Goal: Task Accomplishment & Management: Complete application form

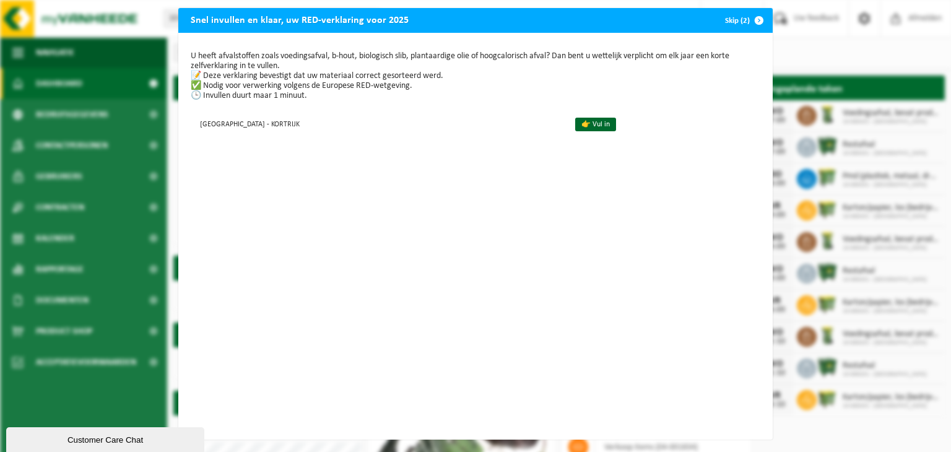
scroll to position [14, 0]
click at [616, 118] on link "👉 Vul in" at bounding box center [595, 125] width 41 height 14
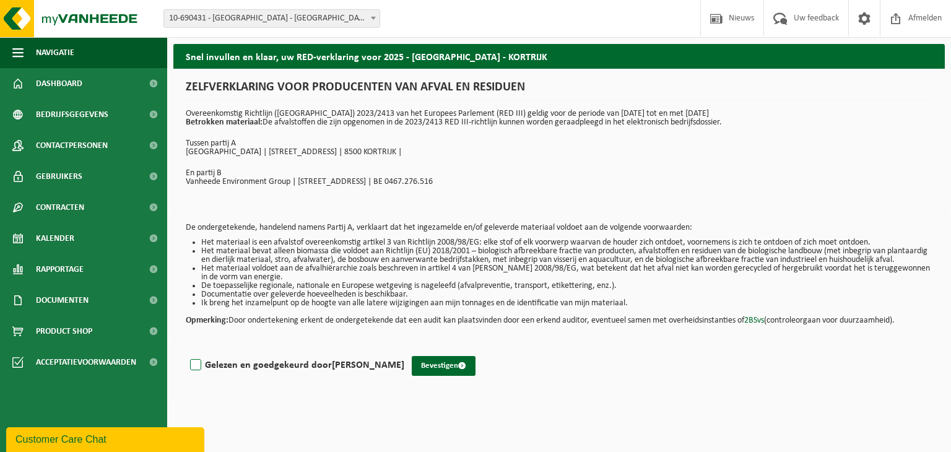
click at [196, 373] on label "Gelezen en goedgekeurd door [PERSON_NAME]" at bounding box center [296, 365] width 217 height 19
click at [404, 350] on input "Gelezen en goedgekeurd door [PERSON_NAME]" at bounding box center [404, 349] width 1 height 1
checkbox input "true"
click at [470, 369] on button "Bevestigen" at bounding box center [444, 366] width 64 height 20
